Goal: Information Seeking & Learning: Find specific fact

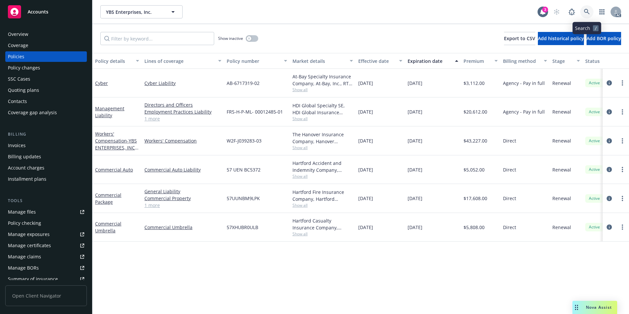
click at [586, 11] on icon at bounding box center [587, 12] width 6 height 6
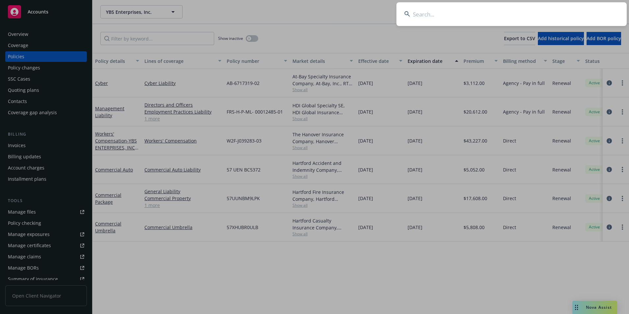
click at [523, 9] on input at bounding box center [511, 14] width 230 height 24
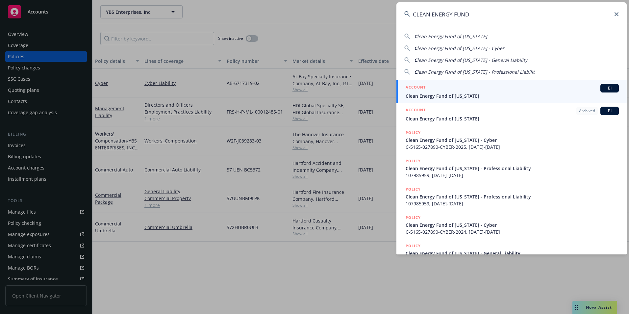
type input "CLEAN ENERGY FUND"
click at [471, 88] on div "ACCOUNT BI" at bounding box center [511, 88] width 213 height 9
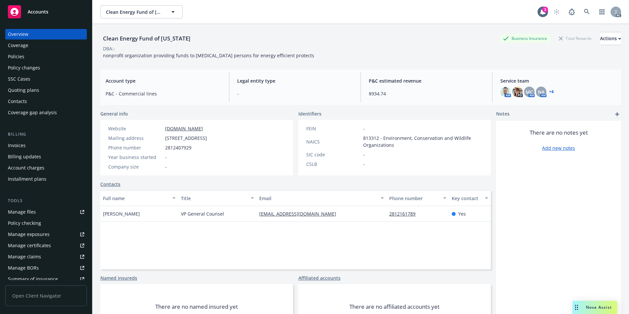
click at [64, 60] on div "Policies" at bounding box center [46, 56] width 76 height 11
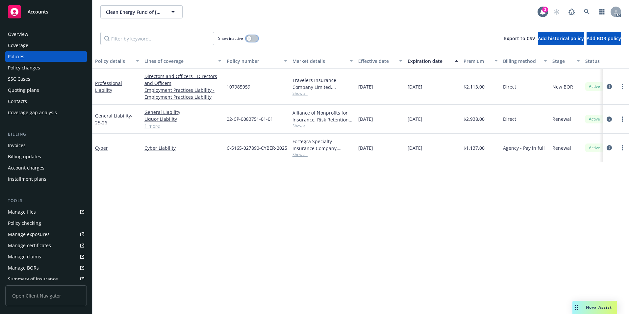
click at [251, 37] on div "button" at bounding box center [249, 38] width 5 height 5
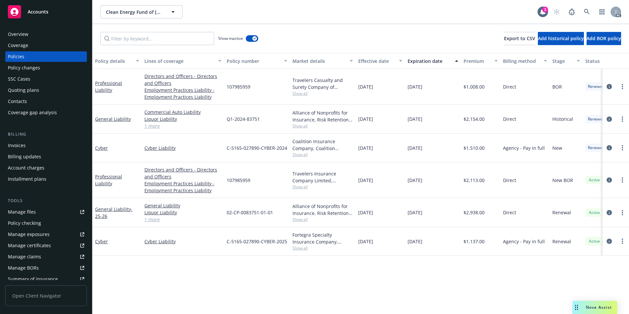
click at [372, 58] on div "Effective date" at bounding box center [376, 61] width 37 height 7
click at [372, 60] on div "Effective date" at bounding box center [376, 61] width 37 height 7
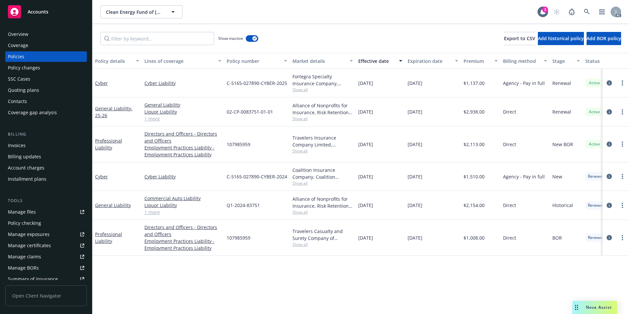
click at [155, 119] on link "1 more" at bounding box center [182, 118] width 77 height 7
click at [586, 9] on icon at bounding box center [587, 12] width 6 height 6
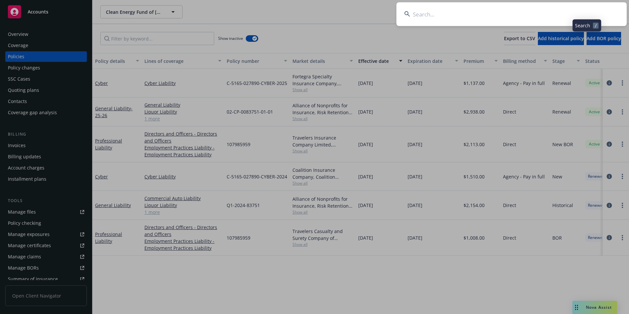
click at [553, 11] on input at bounding box center [511, 14] width 230 height 24
type input "V"
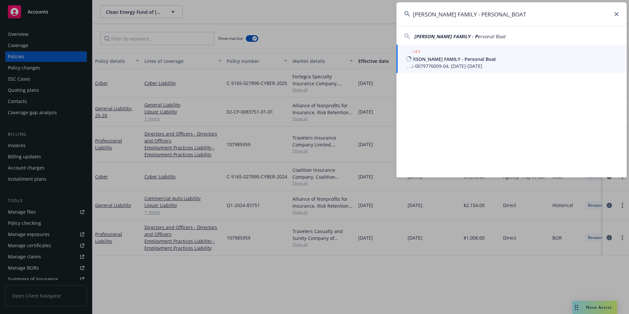
type input "[PERSON_NAME] FAMILY - PERSONAL_BOAT"
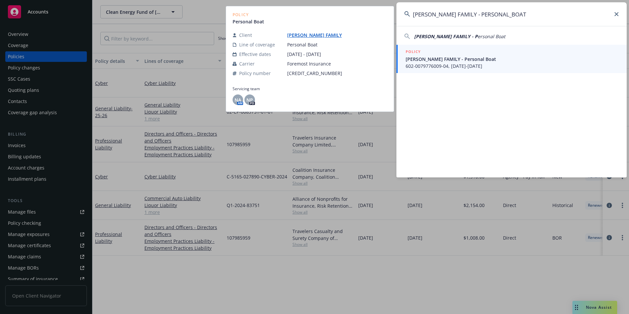
click at [452, 63] on span "602-0079776009-04, [DATE]-[DATE]" at bounding box center [511, 65] width 213 height 7
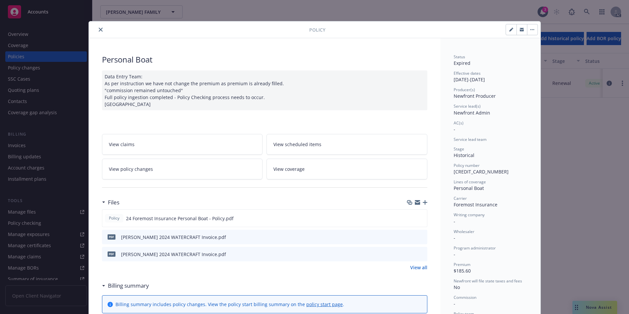
drag, startPoint x: 98, startPoint y: 29, endPoint x: 104, endPoint y: 29, distance: 5.6
click at [99, 29] on icon "close" at bounding box center [101, 30] width 4 height 4
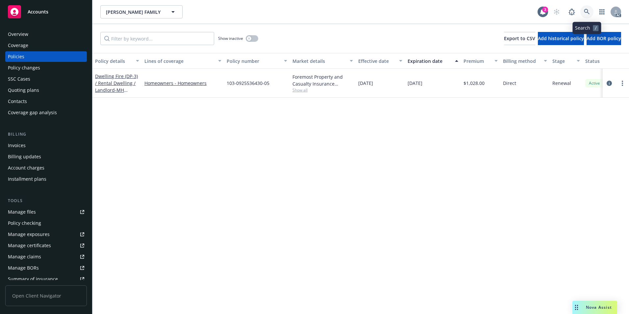
click at [582, 10] on link at bounding box center [586, 11] width 13 height 13
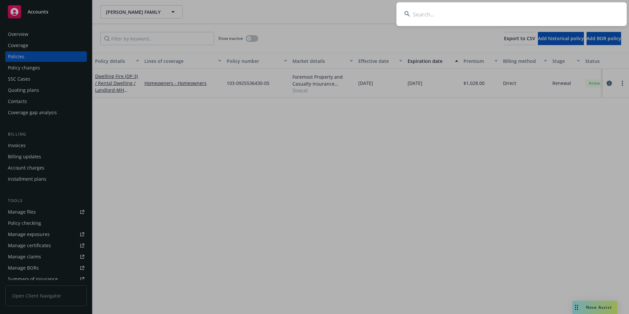
click at [548, 12] on input at bounding box center [511, 14] width 230 height 24
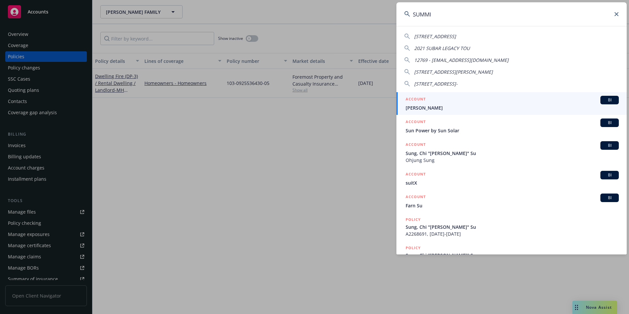
type input "SUMMIT"
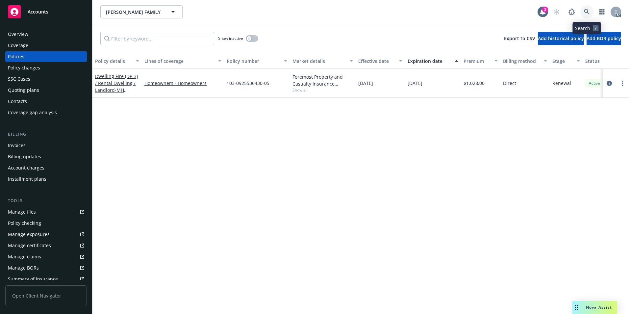
click at [589, 11] on icon at bounding box center [587, 12] width 6 height 6
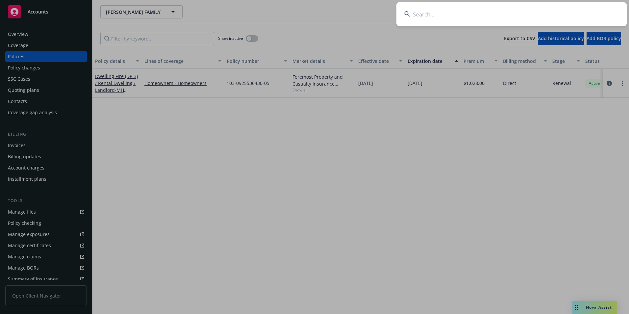
click at [566, 16] on input at bounding box center [511, 14] width 230 height 24
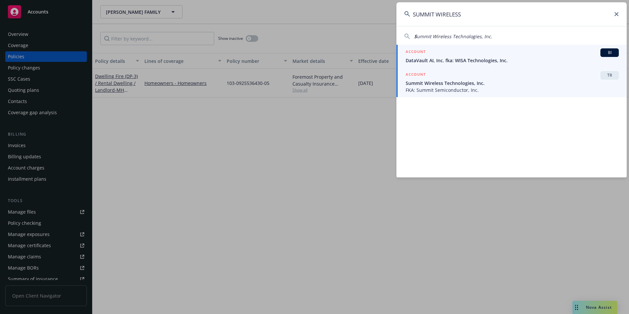
type input "SUMMIT WIRELESS"
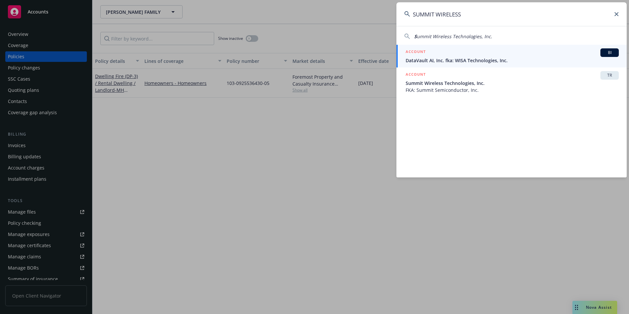
click at [470, 81] on span "Summit Wireless Technologies, Inc." at bounding box center [511, 83] width 213 height 7
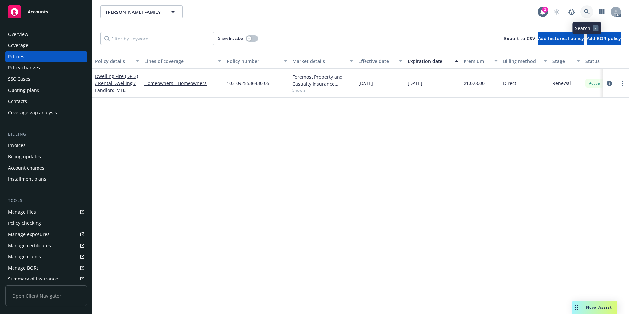
click at [589, 11] on icon at bounding box center [587, 12] width 6 height 6
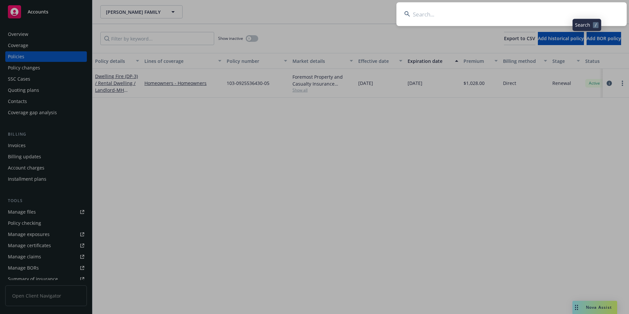
click at [566, 16] on input at bounding box center [511, 14] width 230 height 24
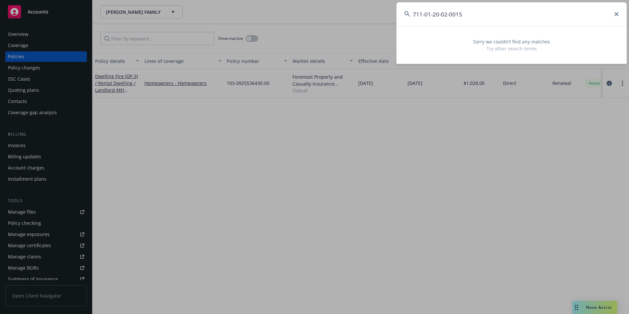
type input "711-01-20-02-0015"
drag, startPoint x: 618, startPoint y: 14, endPoint x: 596, endPoint y: 14, distance: 22.0
click at [615, 14] on div "711-01-20-02-0015" at bounding box center [511, 14] width 230 height 24
click at [616, 13] on icon at bounding box center [616, 14] width 4 height 4
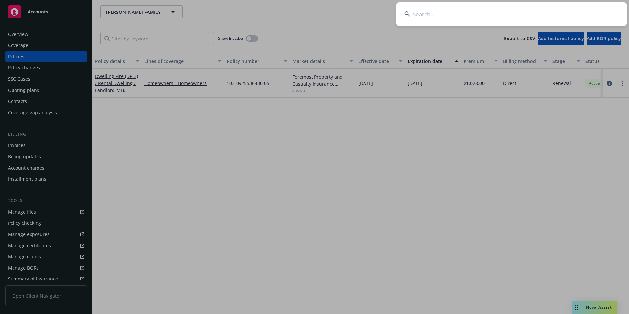
click at [597, 16] on input at bounding box center [511, 14] width 230 height 24
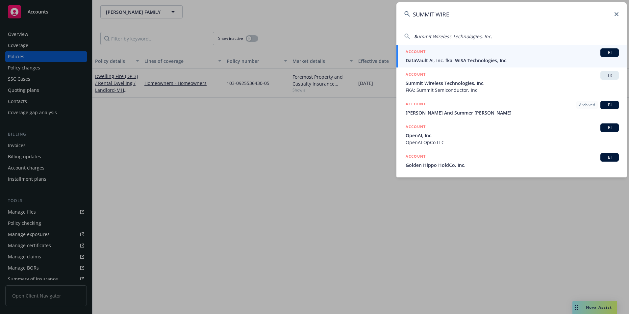
click at [479, 33] on div "S ummit Wireless Technologies, Inc." at bounding box center [511, 35] width 230 height 10
click at [477, 35] on span "ummit Wireless Technologies, Inc." at bounding box center [454, 36] width 75 height 6
type input "Summit Wireless Technologies, Inc."
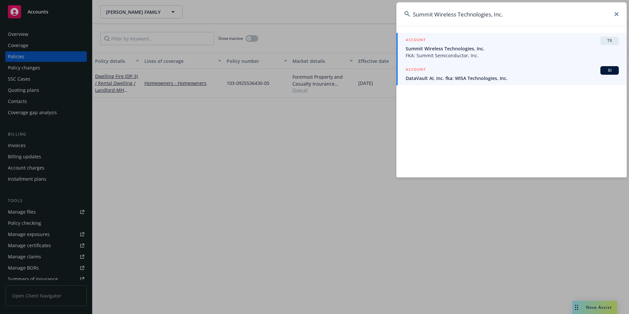
click at [469, 77] on span "DataVault AI, Inc. fka: WISA Technologies, Inc." at bounding box center [511, 78] width 213 height 7
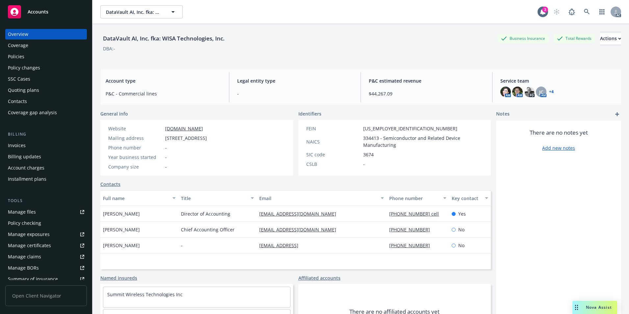
click at [24, 54] on div "Policies" at bounding box center [16, 56] width 16 height 11
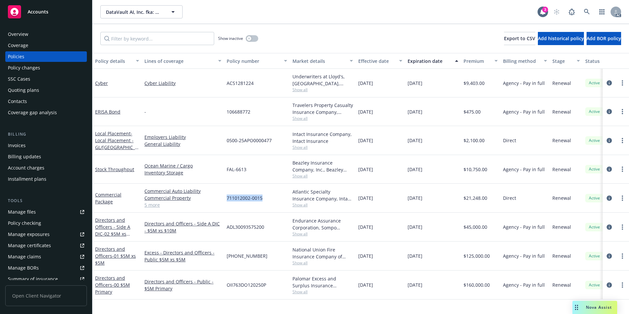
drag, startPoint x: 227, startPoint y: 199, endPoint x: 262, endPoint y: 201, distance: 35.2
click at [262, 201] on span "711012002-0015" at bounding box center [245, 197] width 36 height 7
copy span "711012002-0015"
click at [102, 195] on link "Commercial Package" at bounding box center [108, 197] width 26 height 13
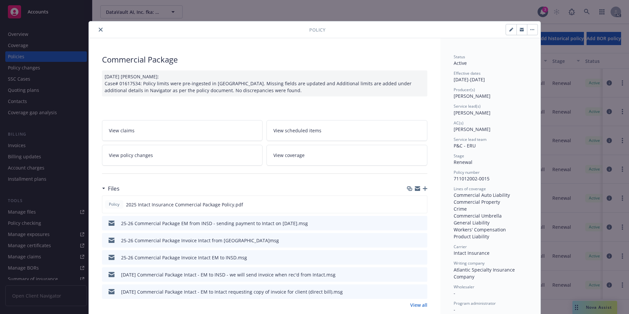
click at [99, 29] on icon "close" at bounding box center [101, 30] width 4 height 4
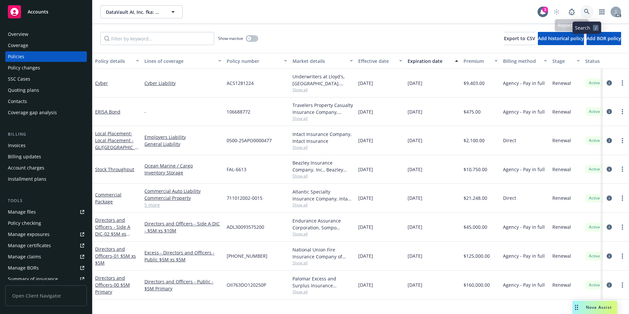
click at [585, 12] on icon at bounding box center [587, 12] width 6 height 6
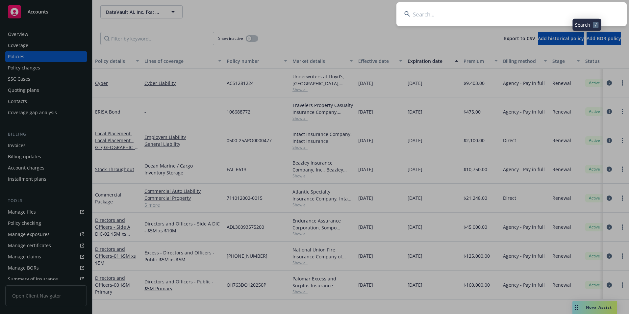
click at [544, 15] on input at bounding box center [511, 14] width 230 height 24
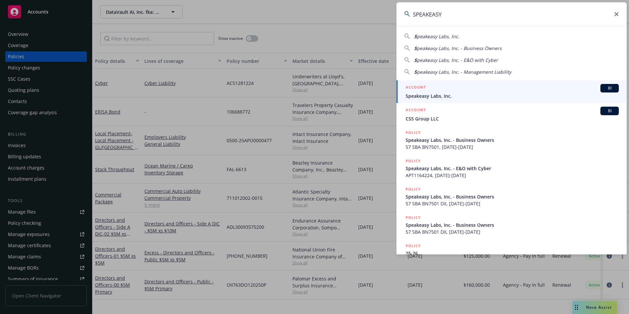
type input "SPEAKEASY"
click at [413, 92] on li "ACCOUNT BI Speakeasy Labs, Inc." at bounding box center [511, 91] width 230 height 23
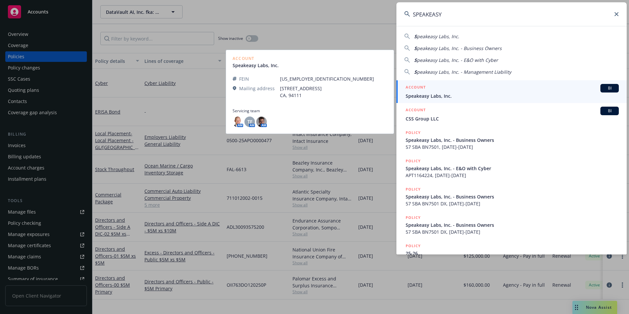
click at [447, 96] on span "Speakeasy Labs, Inc." at bounding box center [511, 95] width 213 height 7
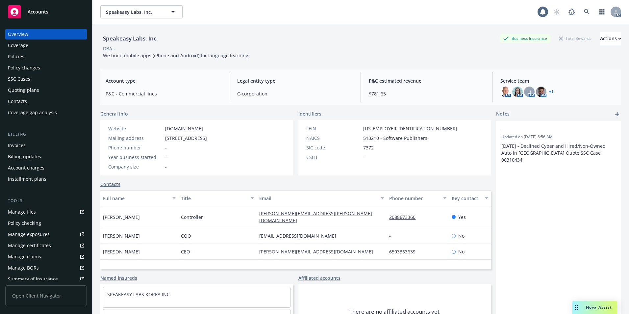
click at [46, 58] on div "Policies" at bounding box center [46, 56] width 76 height 11
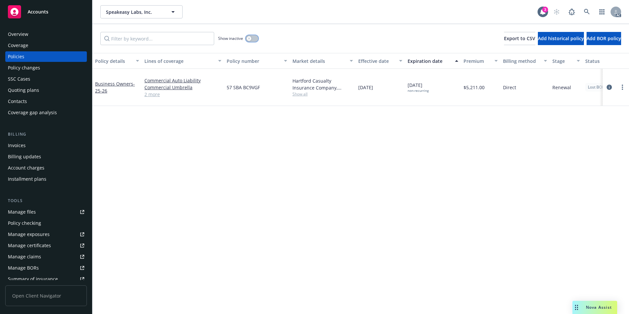
click at [255, 39] on button "button" at bounding box center [252, 38] width 12 height 7
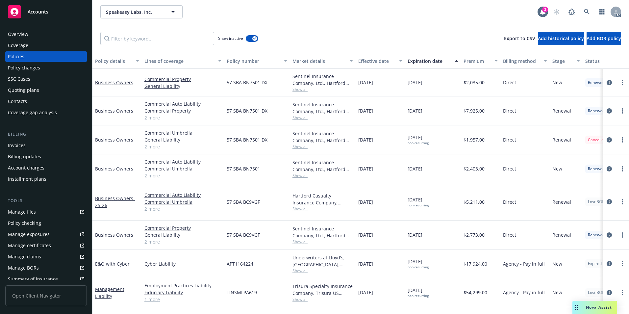
click at [378, 60] on div "Effective date" at bounding box center [376, 61] width 37 height 7
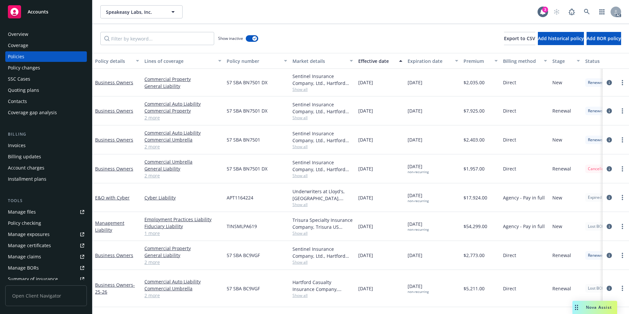
click at [378, 60] on div "Effective date" at bounding box center [376, 61] width 37 height 7
